Goal: Book appointment/travel/reservation

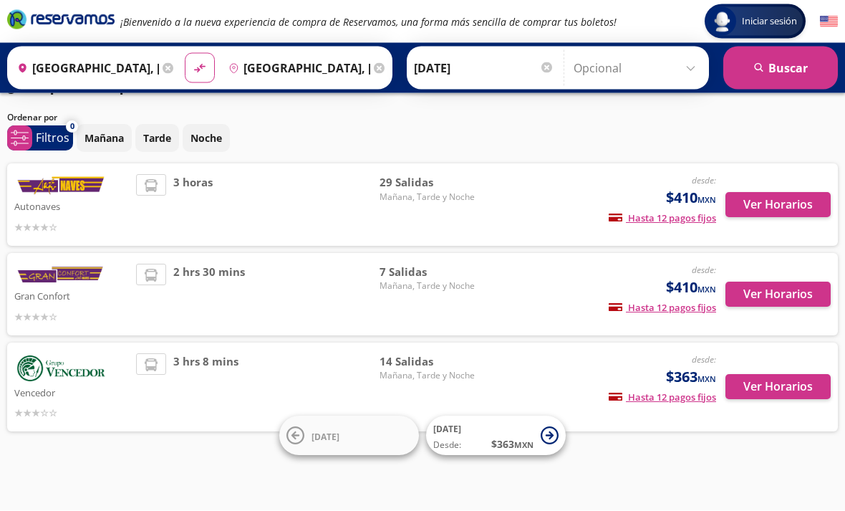
scroll to position [46, 0]
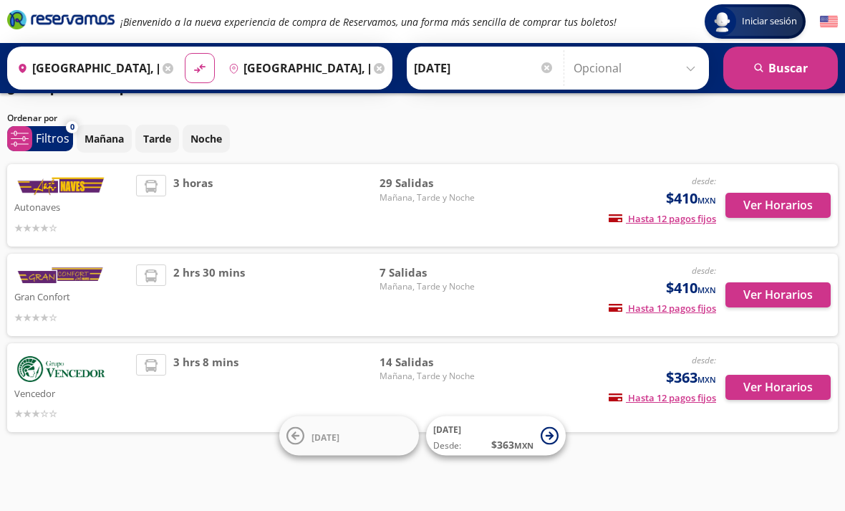
click at [352, 208] on div "3 horas" at bounding box center [257, 205] width 243 height 61
click at [62, 181] on img at bounding box center [60, 186] width 93 height 23
click at [413, 191] on span "Mañana, Tarde y Noche" at bounding box center [430, 197] width 100 height 13
click at [511, 283] on div "desde: $410 MXN Hasta 12 pagos fijos Pagos fijos en compras mayores a $30 MXN, …" at bounding box center [601, 294] width 229 height 61
click at [513, 289] on div "desde: $410 MXN Hasta 12 pagos fijos Pagos fijos en compras mayores a $30 MXN, …" at bounding box center [601, 294] width 229 height 61
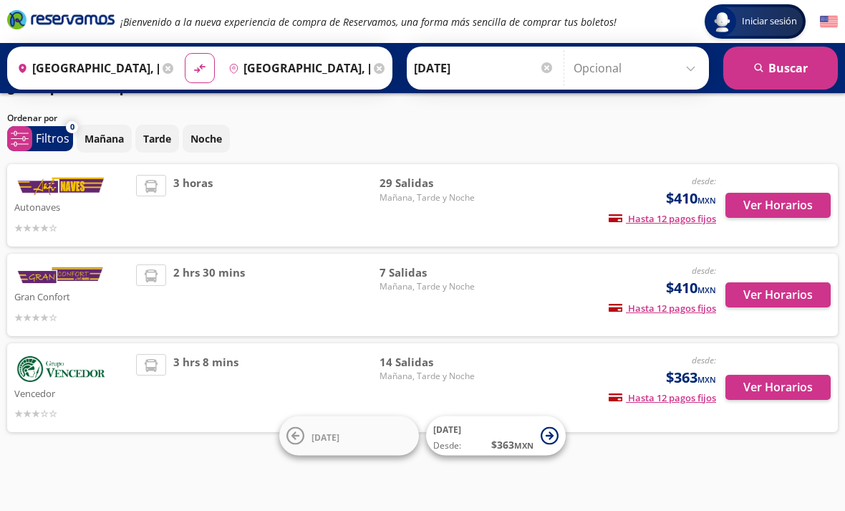
click at [483, 281] on div "Gran Confort desde: $410 MXN Hasta 12 pagos fijos Pagos fijos en compras mayore…" at bounding box center [422, 294] width 816 height 61
click at [795, 193] on button "Ver Horarios" at bounding box center [777, 205] width 105 height 25
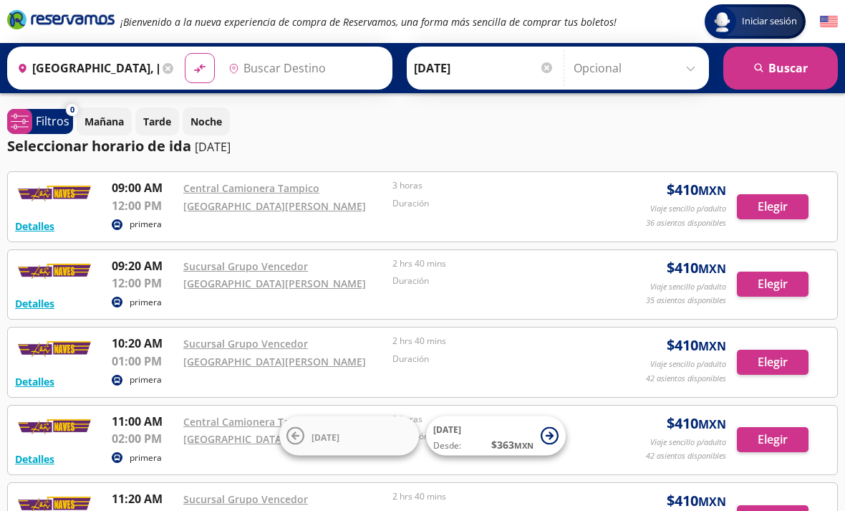
type input "[GEOGRAPHIC_DATA], [GEOGRAPHIC_DATA][PERSON_NAME]"
type input "[GEOGRAPHIC_DATA], [GEOGRAPHIC_DATA]"
click at [112, 125] on p "Mañana" at bounding box center [104, 121] width 39 height 15
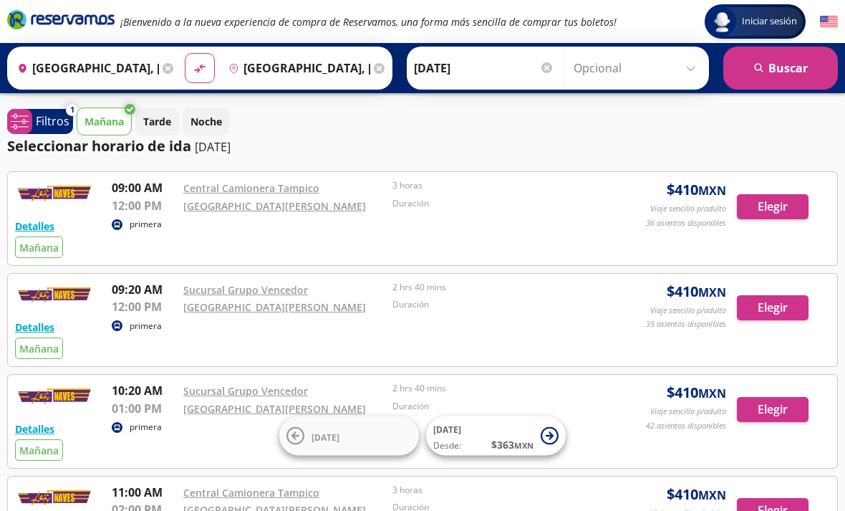
click at [47, 130] on span "system-uicons:filtering Filtros" at bounding box center [40, 121] width 66 height 25
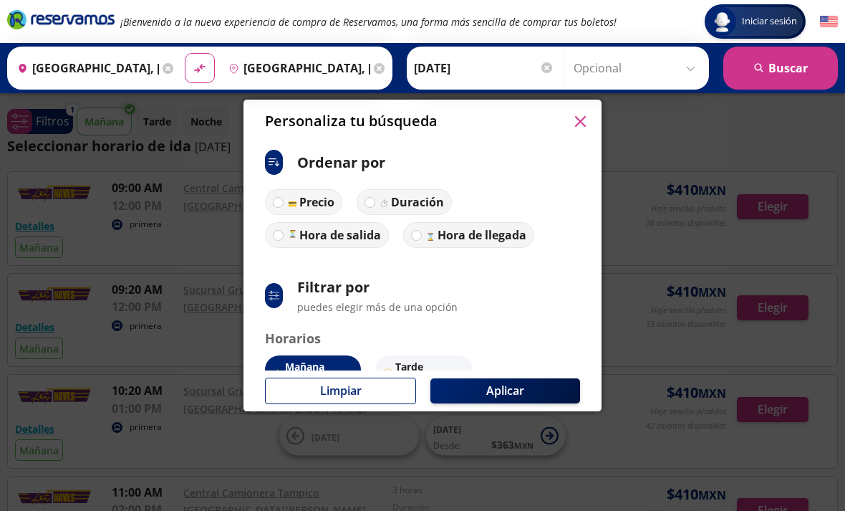
click at [687, 127] on div "Personaliza tu búsqueda ci:sort-ascending Ordenar por Precio Duración Hora de s…" at bounding box center [422, 255] width 845 height 511
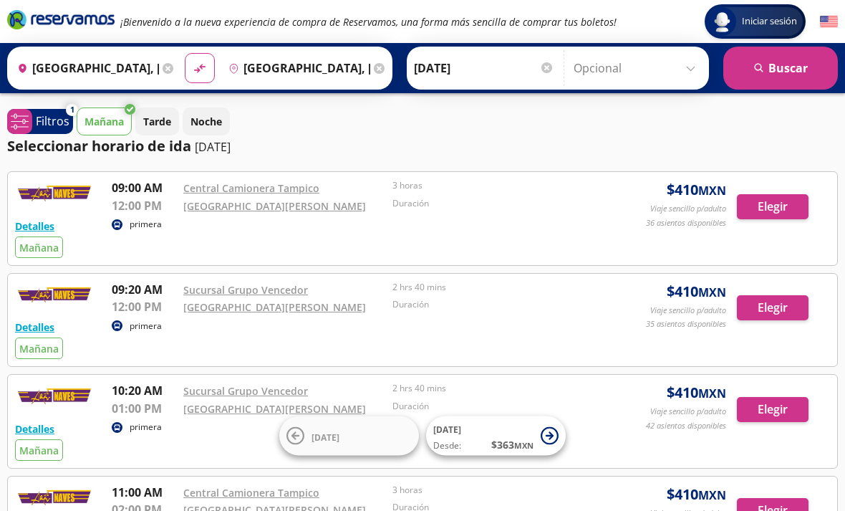
click at [598, 110] on div "Mañana Tarde Noche" at bounding box center [457, 121] width 761 height 28
click at [178, 56] on div "Origen heroicons:map-pin-20-solid [GEOGRAPHIC_DATA], [GEOGRAPHIC_DATA]" at bounding box center [94, 67] width 167 height 37
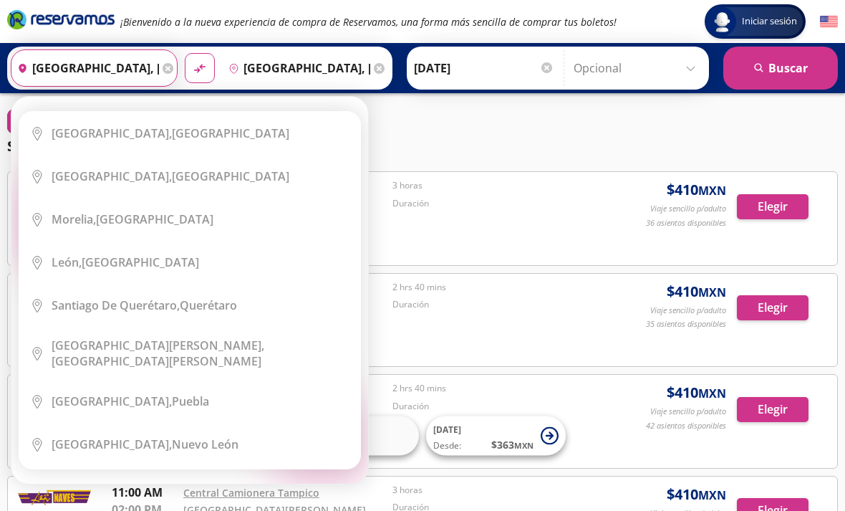
click at [431, 113] on div "Mañana Tarde Noche" at bounding box center [457, 121] width 761 height 28
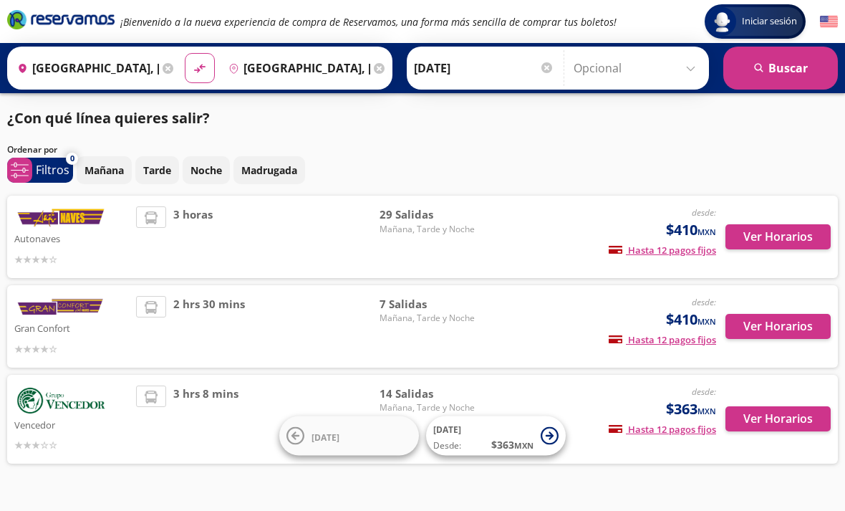
scroll to position [46, 0]
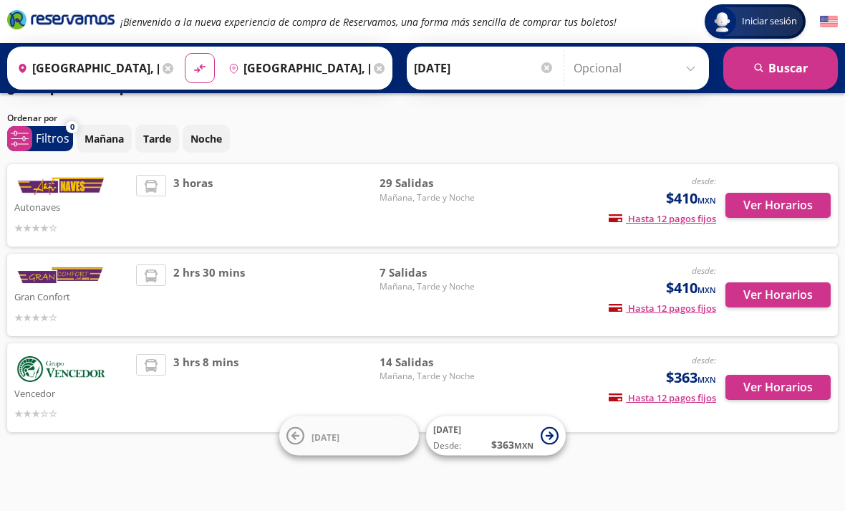
click at [776, 283] on button "Ver Horarios" at bounding box center [777, 294] width 105 height 25
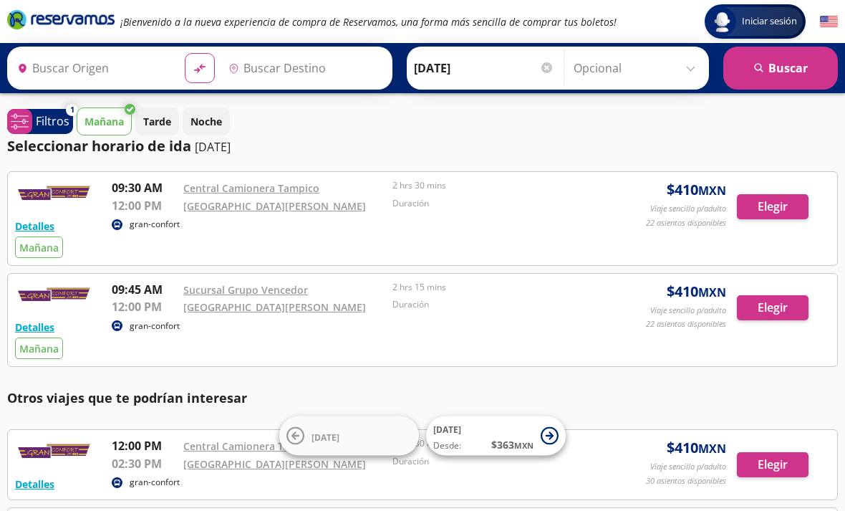
type input "[GEOGRAPHIC_DATA], [GEOGRAPHIC_DATA]"
type input "[GEOGRAPHIC_DATA], [GEOGRAPHIC_DATA][PERSON_NAME]"
